Goal: Task Accomplishment & Management: Use online tool/utility

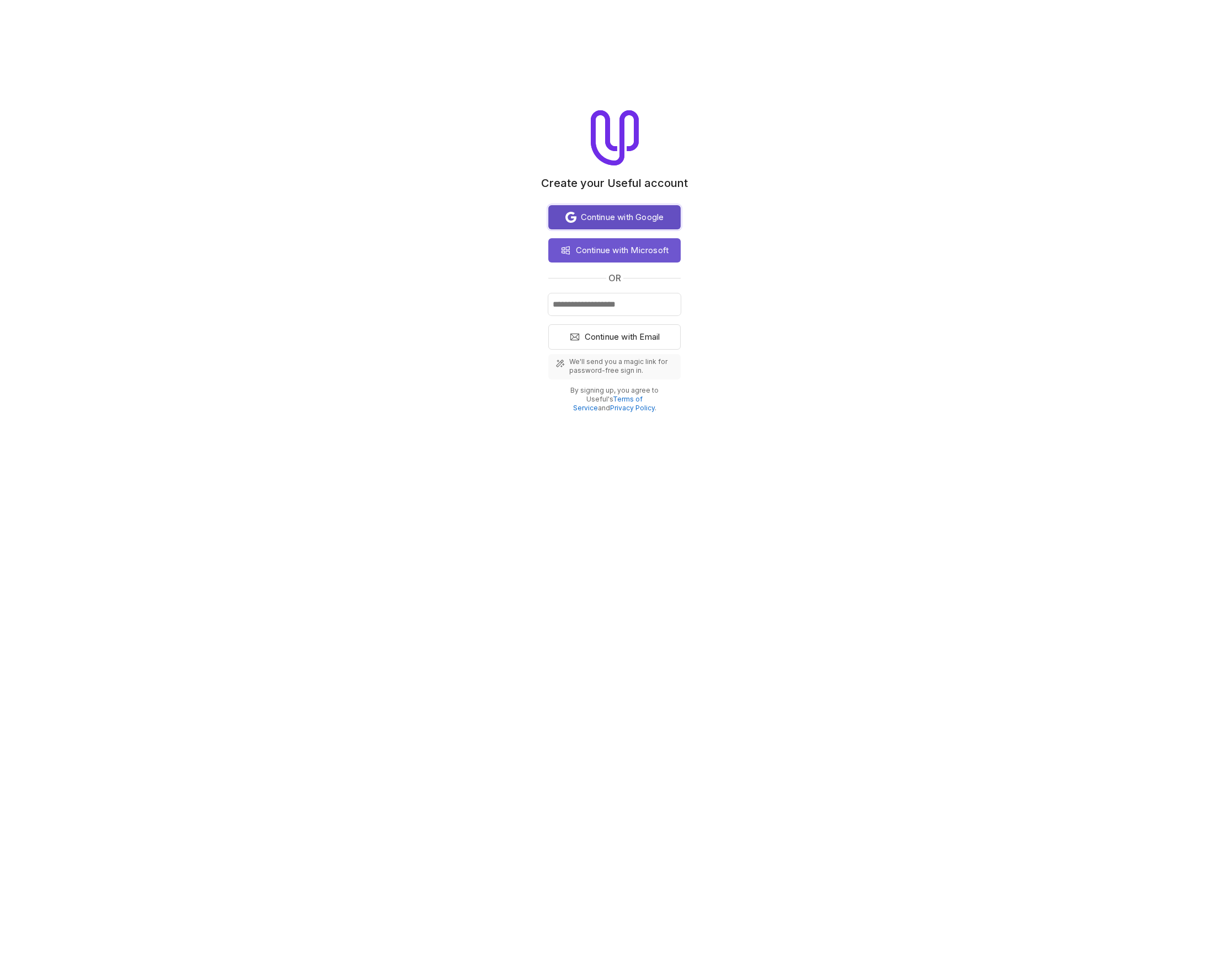
click at [609, 219] on span "Continue with Google" at bounding box center [622, 217] width 84 height 14
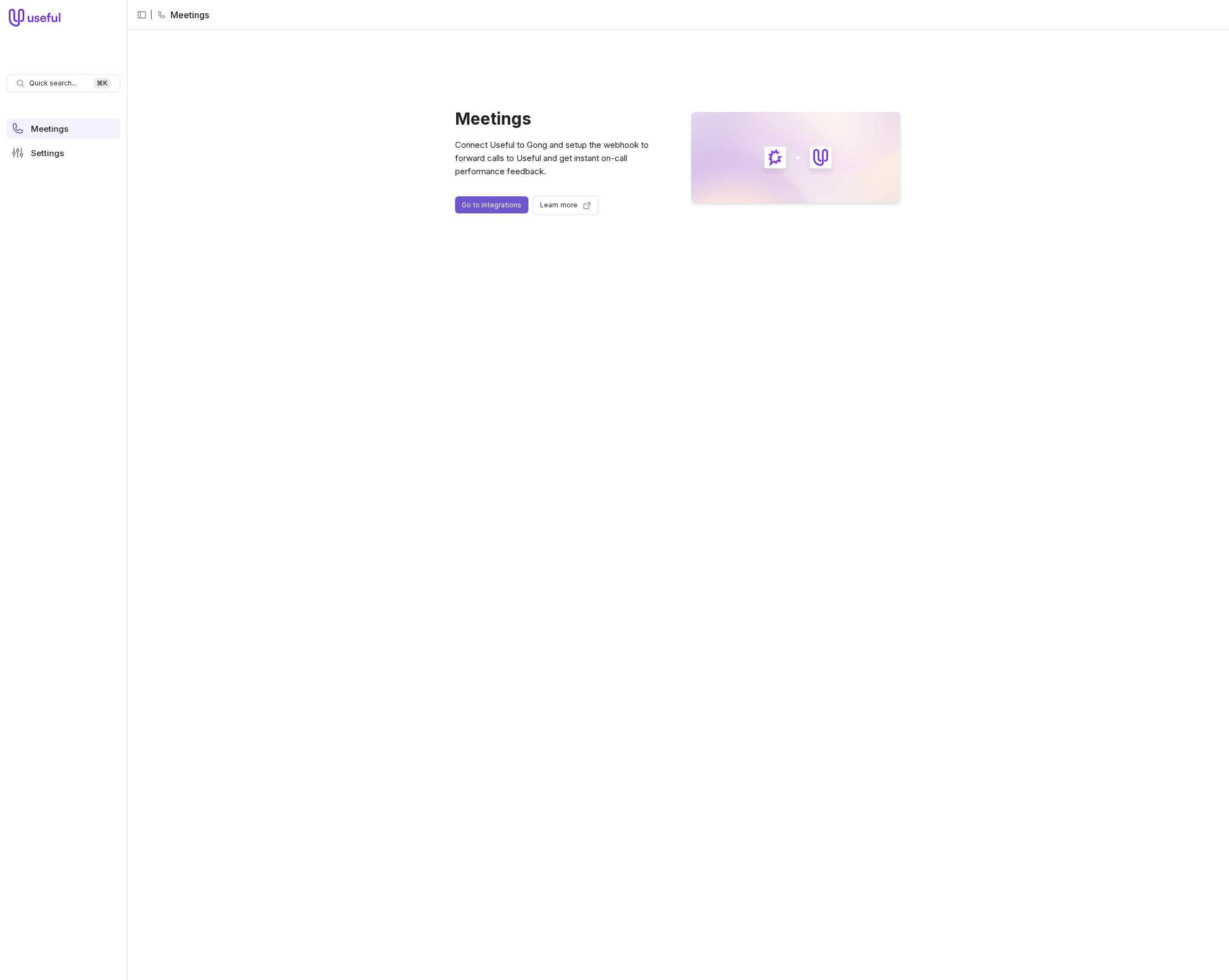
click at [492, 203] on link "Go to integrations" at bounding box center [492, 204] width 73 height 17
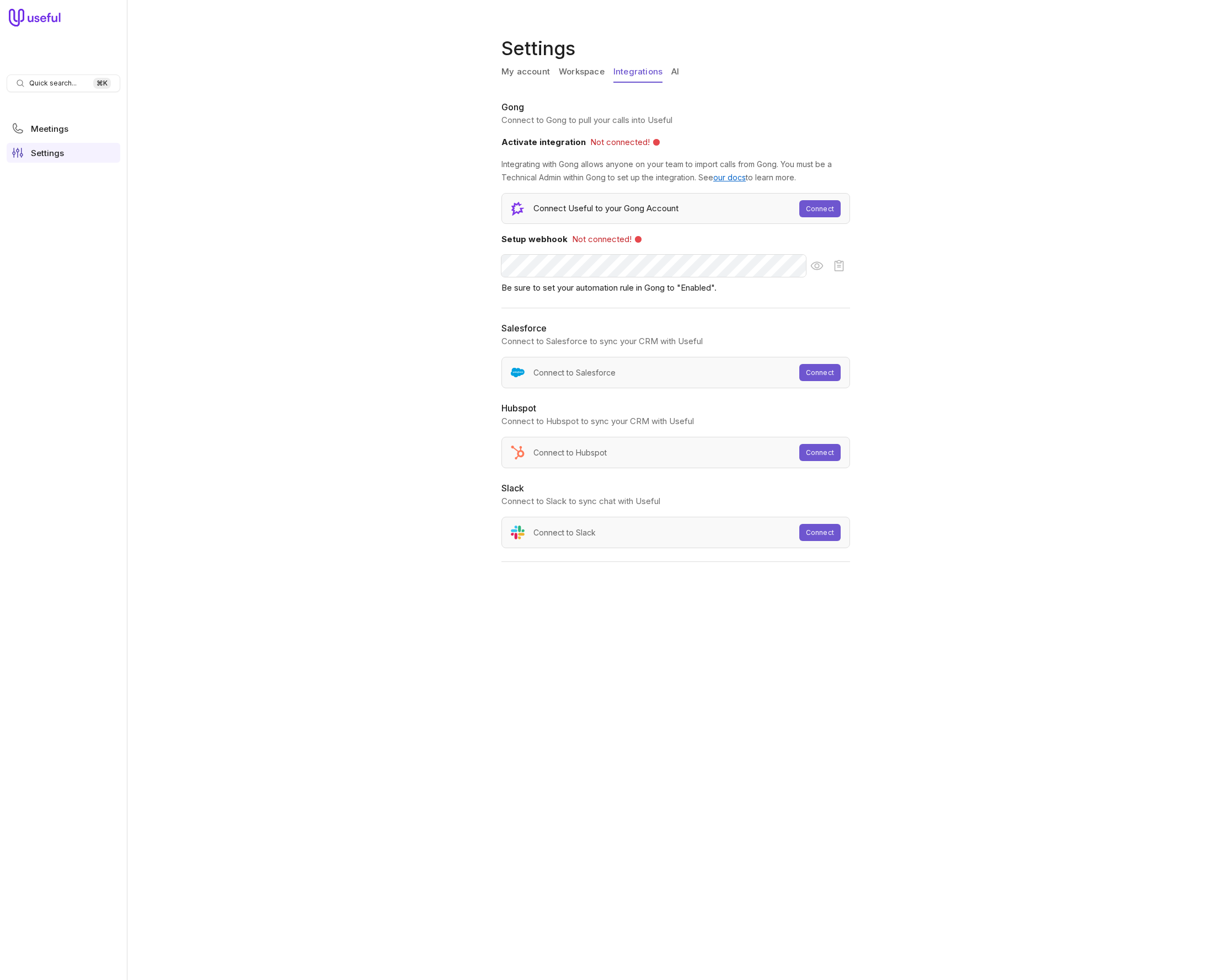
click at [827, 204] on link "Connect" at bounding box center [820, 208] width 41 height 17
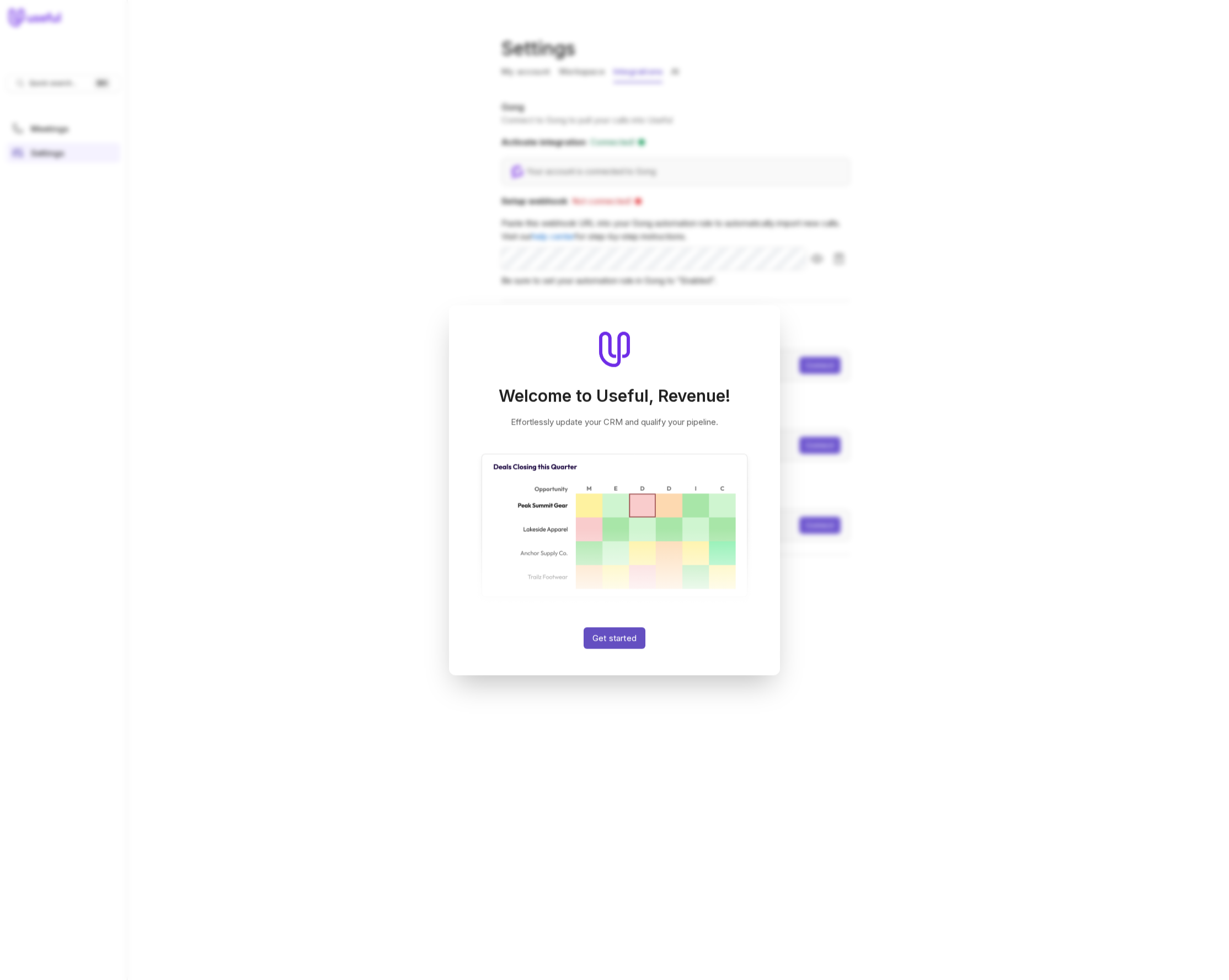
click at [611, 642] on button "Get started" at bounding box center [615, 637] width 62 height 21
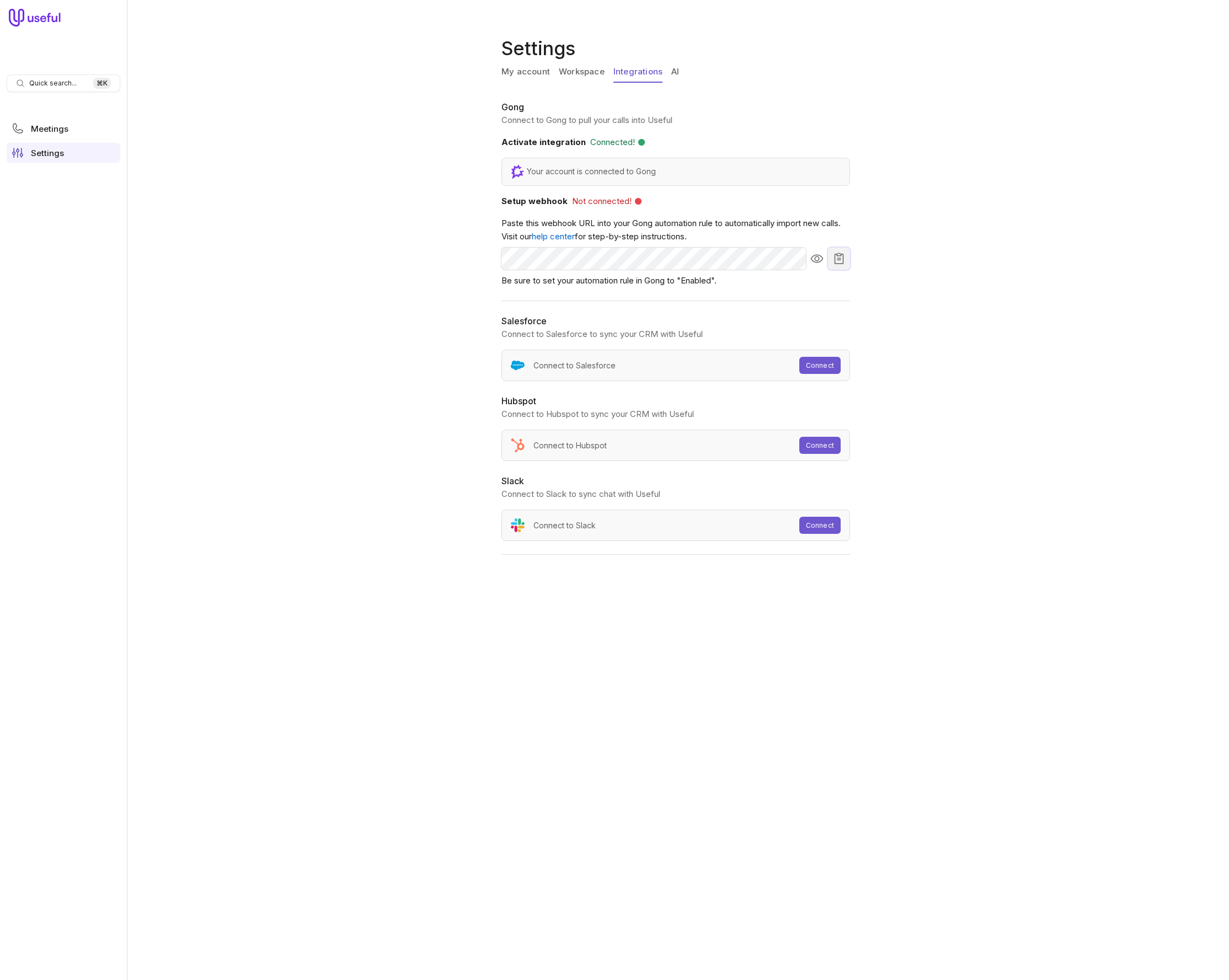
click at [843, 259] on icon "Copy webhook URL to clipboard" at bounding box center [839, 259] width 10 height 11
click at [838, 260] on icon "Copy webhook URL to clipboard" at bounding box center [839, 259] width 10 height 11
click at [824, 359] on button "Connect" at bounding box center [820, 365] width 41 height 17
click at [930, 624] on div "Settings My account Workspace Integrations AI Gong Connect to Gong to pull your…" at bounding box center [679, 490] width 1103 height 980
